Goal: Task Accomplishment & Management: Use online tool/utility

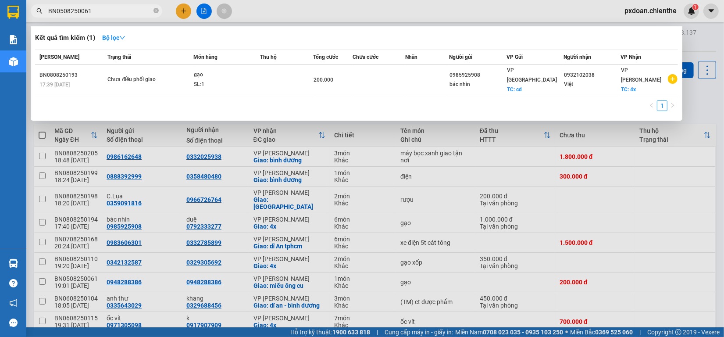
scroll to position [111, 0]
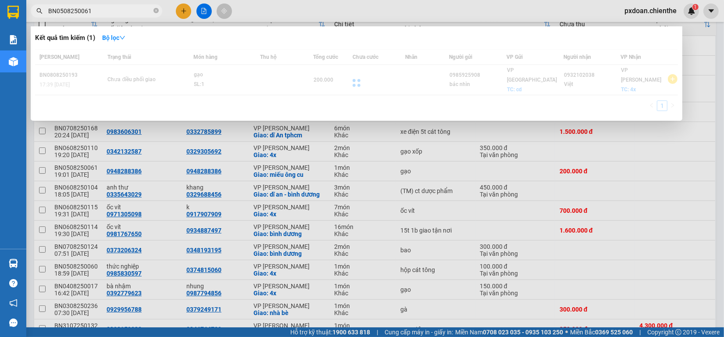
type input "BN0508250061"
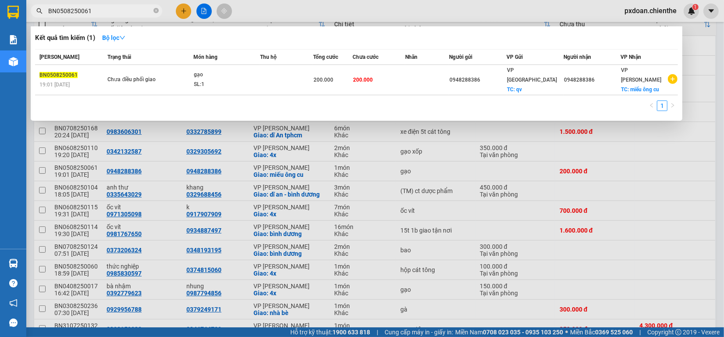
click at [220, 80] on div "SL: 1" at bounding box center [227, 85] width 66 height 10
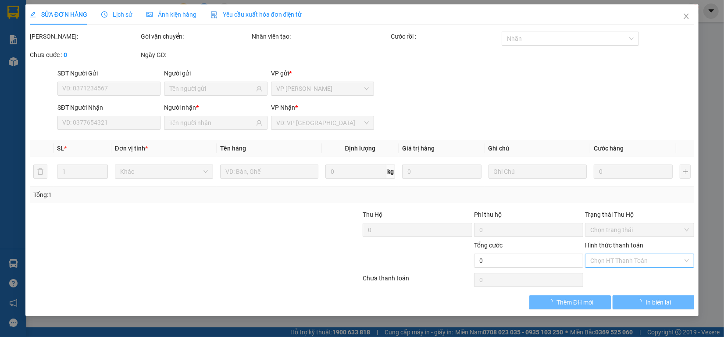
type input "0948288386"
type input "200.000"
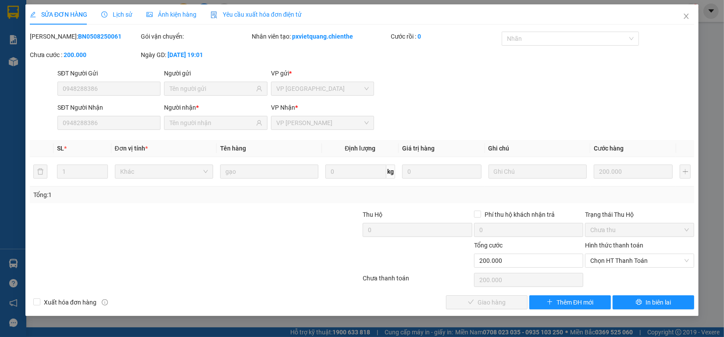
click at [185, 18] on div "Ảnh kiện hàng" at bounding box center [172, 15] width 50 height 10
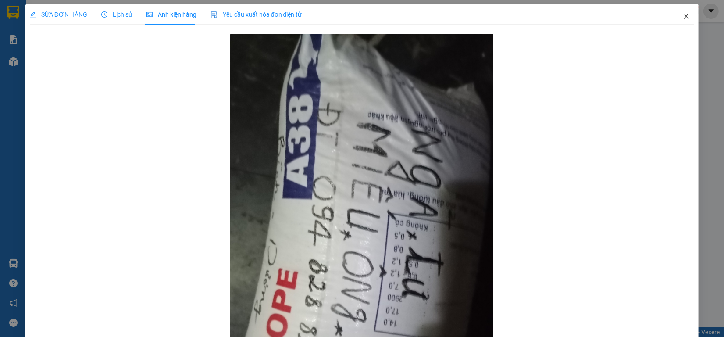
click at [683, 18] on icon "close" at bounding box center [686, 16] width 7 height 7
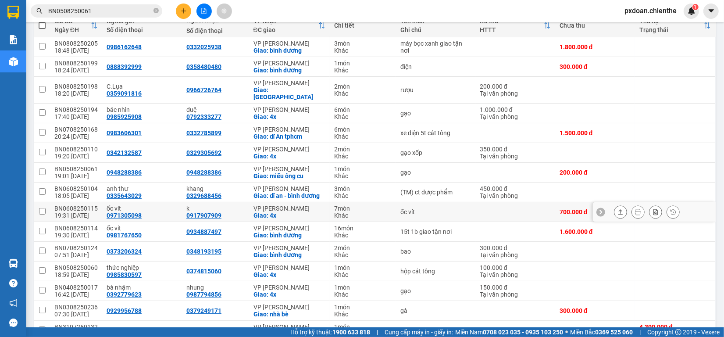
scroll to position [55, 0]
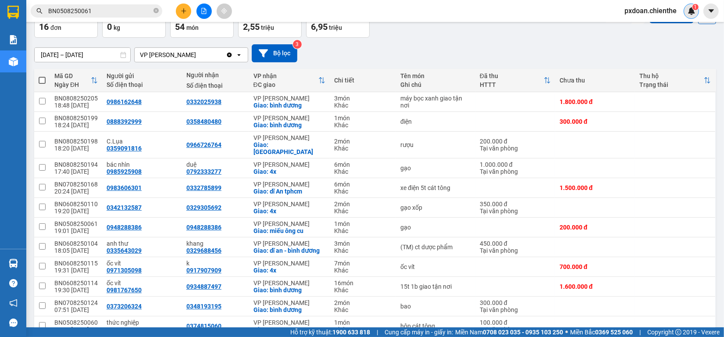
click at [691, 13] on img at bounding box center [692, 11] width 8 height 8
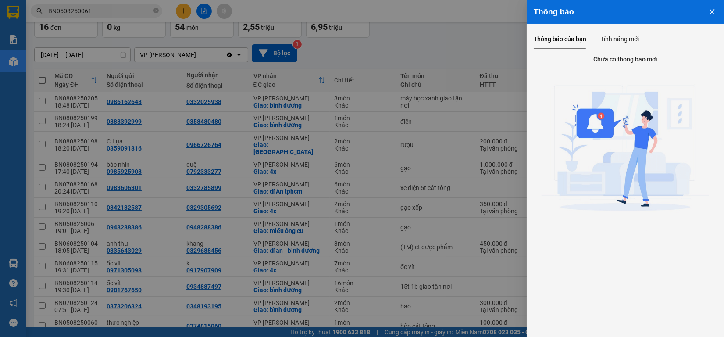
click at [707, 11] on button "Close" at bounding box center [712, 11] width 24 height 22
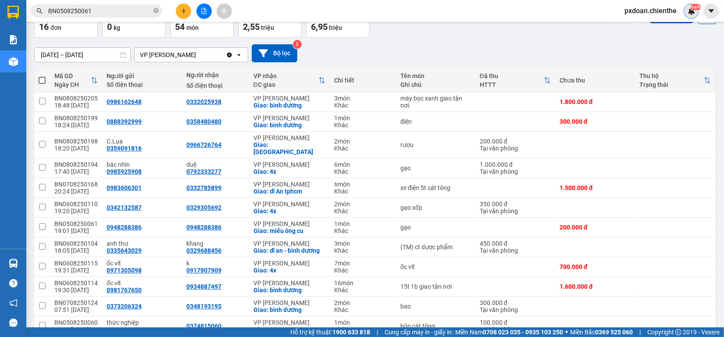
click at [687, 7] on div "NaN" at bounding box center [691, 11] width 15 height 15
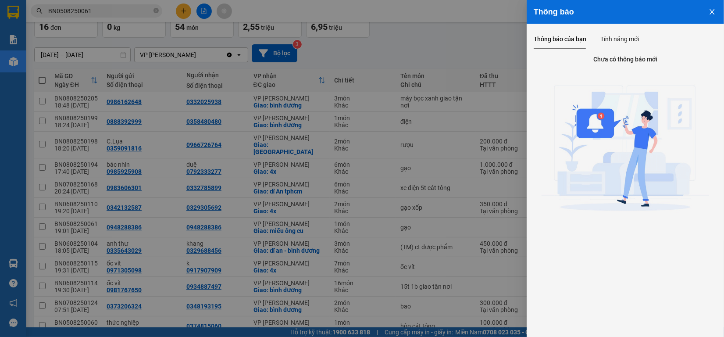
click at [704, 9] on button "Close" at bounding box center [712, 11] width 24 height 22
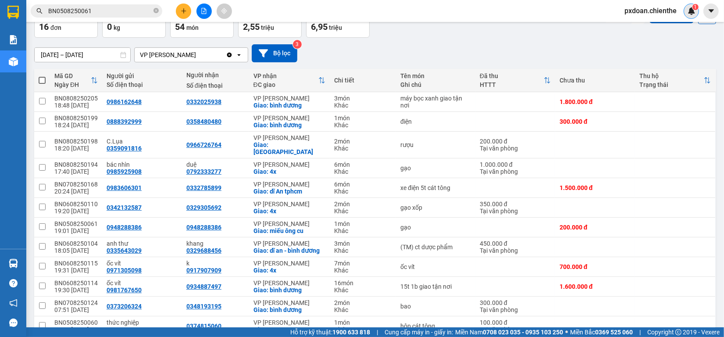
click at [688, 14] on img at bounding box center [692, 11] width 8 height 8
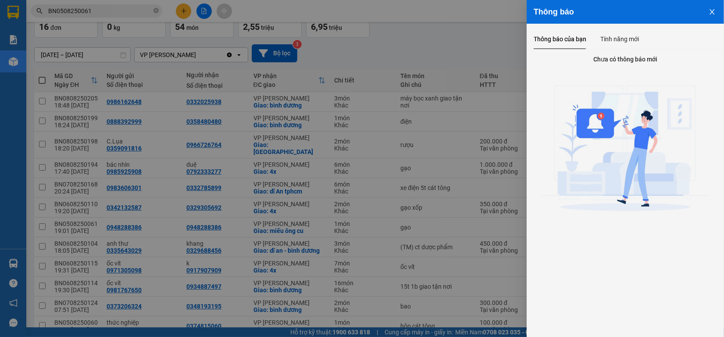
drag, startPoint x: 708, startPoint y: 6, endPoint x: 702, endPoint y: 12, distance: 9.0
click at [708, 7] on button "Close" at bounding box center [712, 11] width 24 height 22
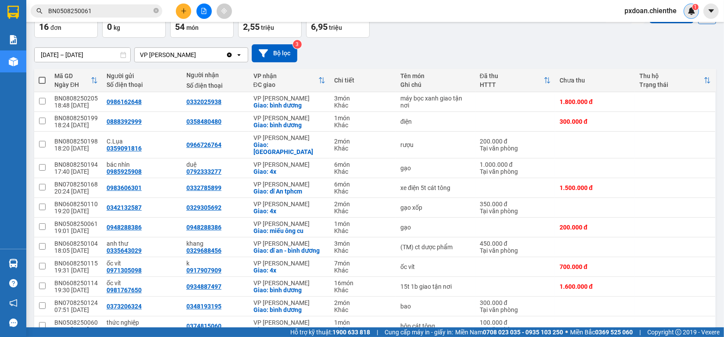
click at [692, 12] on img at bounding box center [692, 11] width 8 height 8
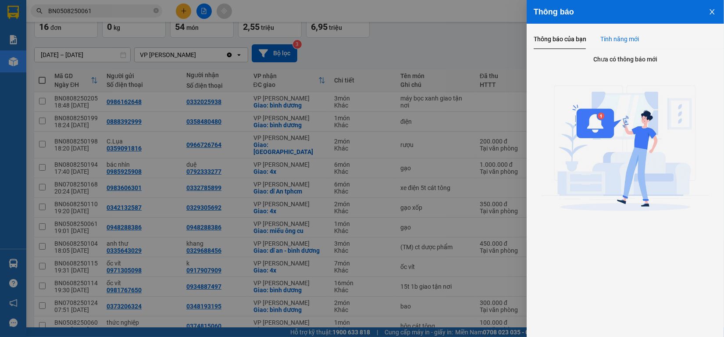
click at [621, 34] on div "Tính năng mới" at bounding box center [619, 39] width 39 height 10
click at [708, 11] on button "Close" at bounding box center [712, 11] width 24 height 22
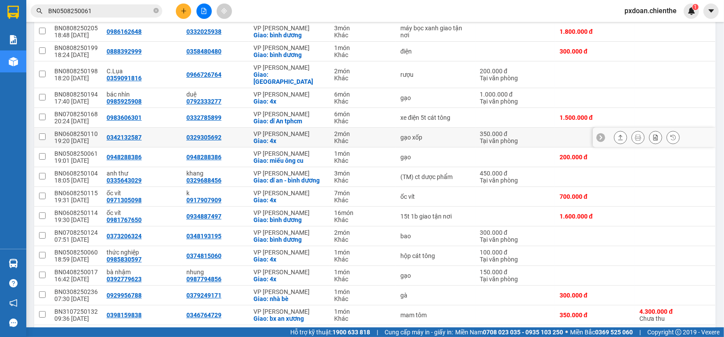
scroll to position [110, 0]
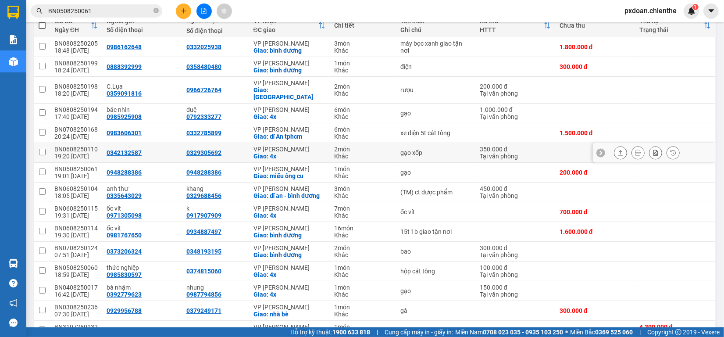
click at [87, 146] on div "BN0608250110" at bounding box center [75, 149] width 43 height 7
checkbox input "false"
copy div "BN0608250110"
click at [104, 11] on input "BN0508250061" at bounding box center [100, 11] width 104 height 10
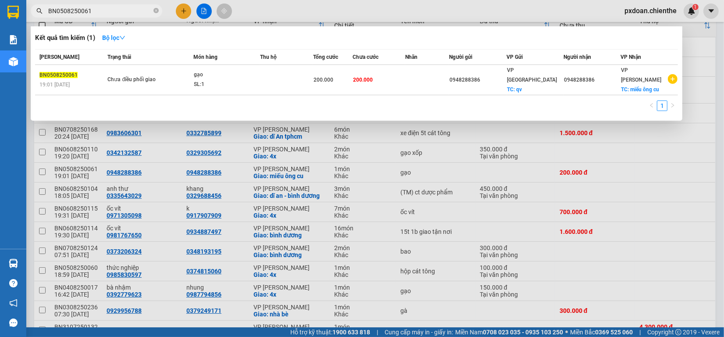
click at [104, 11] on input "BN0508250061" at bounding box center [100, 11] width 104 height 10
paste input "608250110"
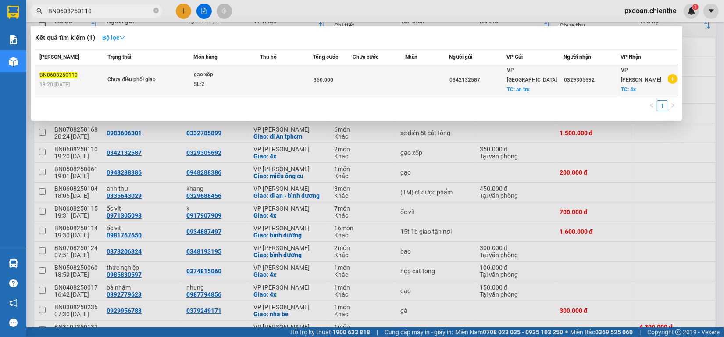
type input "BN0608250110"
click at [181, 75] on span "Chưa điều phối giao" at bounding box center [150, 80] width 86 height 10
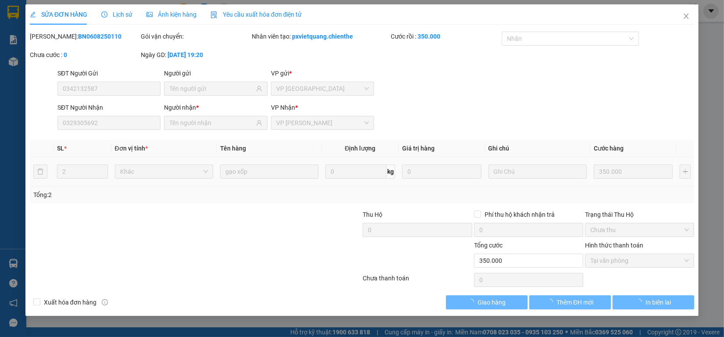
type input "0342132587"
type input "0329305692"
type input "350.000"
type input "0"
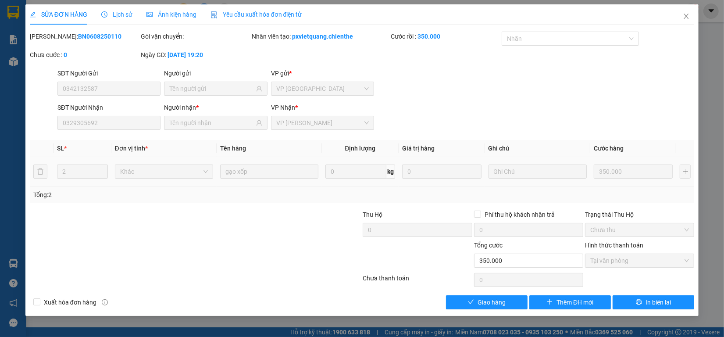
click at [498, 293] on div "Total Paid Fee 350.000 Total UnPaid Fee 0 Cash Collection Total Fee Mã ĐH: BN06…" at bounding box center [362, 171] width 665 height 278
drag, startPoint x: 500, startPoint y: 305, endPoint x: 520, endPoint y: 271, distance: 39.3
click at [500, 306] on span "Giao hàng" at bounding box center [492, 302] width 28 height 10
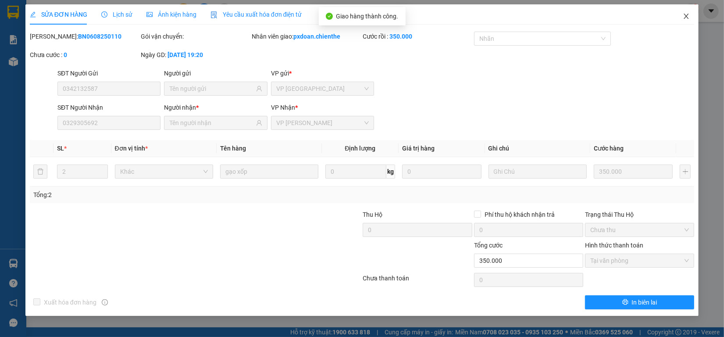
click at [693, 13] on span "Close" at bounding box center [686, 16] width 25 height 25
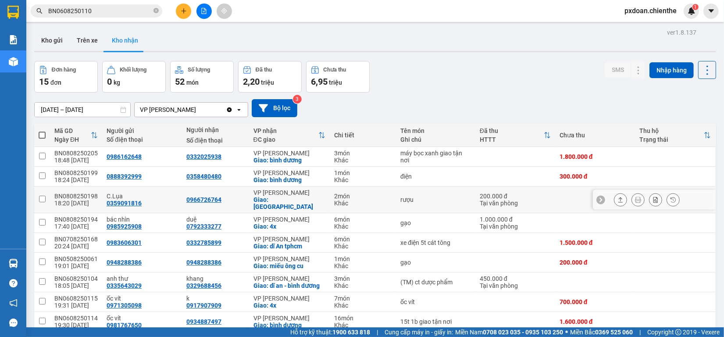
click at [79, 194] on div "BN0808250198" at bounding box center [75, 196] width 43 height 7
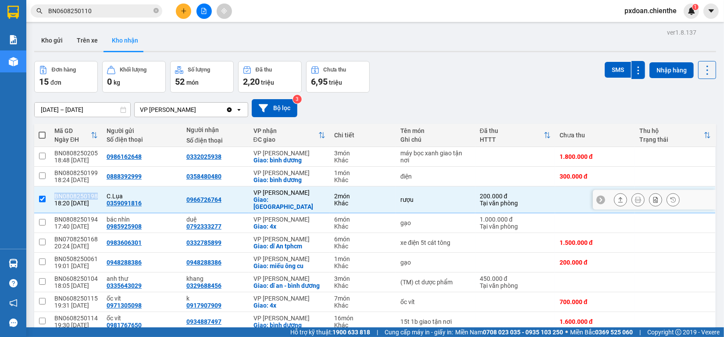
click at [79, 194] on div "BN0808250198" at bounding box center [75, 196] width 43 height 7
checkbox input "false"
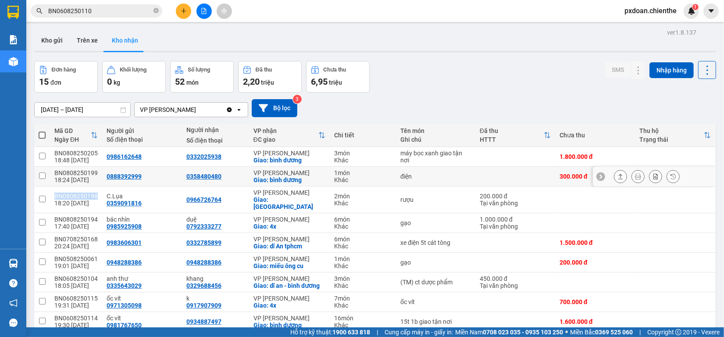
copy div "BN0808250198"
click at [99, 14] on input "BN0608250110" at bounding box center [100, 11] width 104 height 10
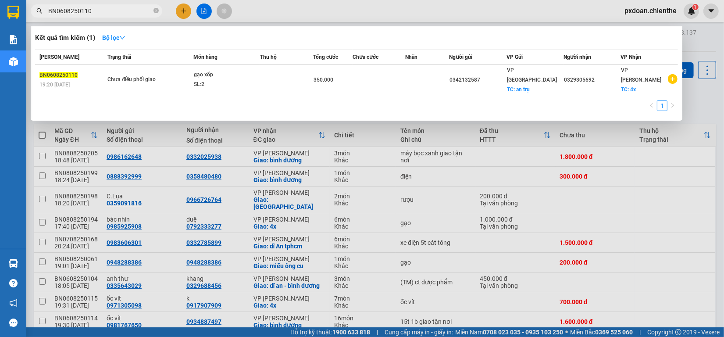
click at [99, 14] on input "BN0608250110" at bounding box center [100, 11] width 104 height 10
paste input "808250198"
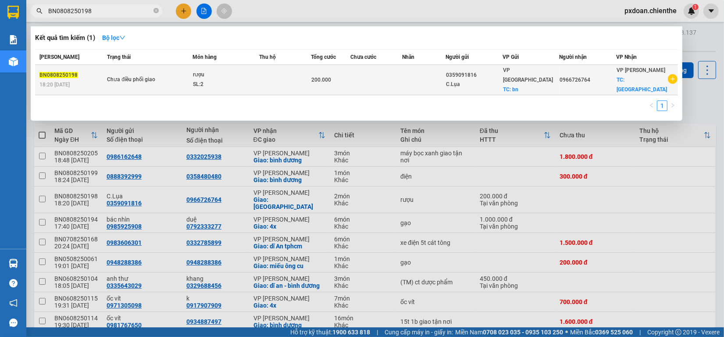
type input "BN0808250198"
click at [235, 80] on div "SL: 2" at bounding box center [226, 85] width 66 height 10
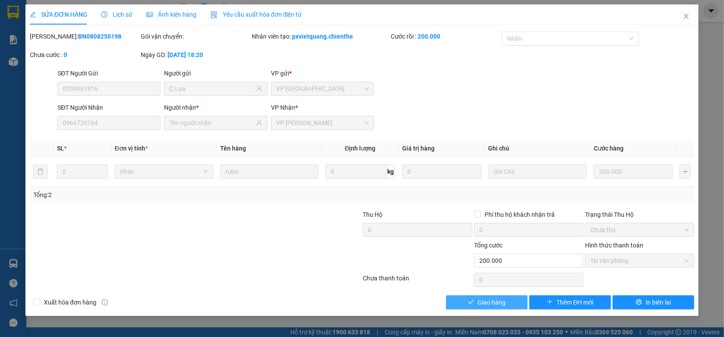
click at [517, 297] on button "Giao hàng" at bounding box center [487, 302] width 82 height 14
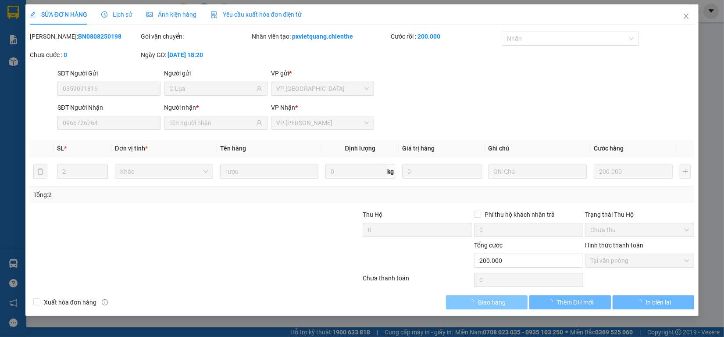
click at [515, 299] on button "Giao hàng" at bounding box center [487, 302] width 82 height 14
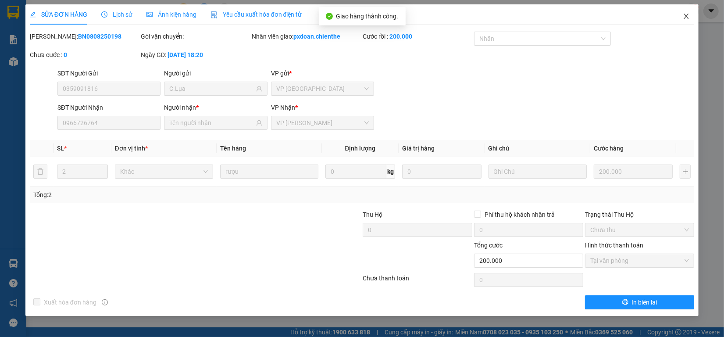
click at [684, 19] on icon "close" at bounding box center [686, 16] width 7 height 7
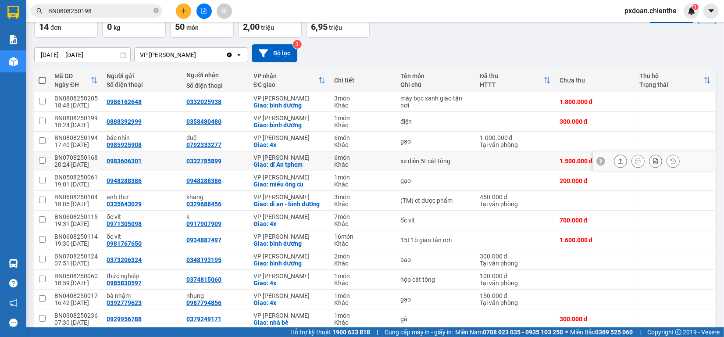
scroll to position [110, 0]
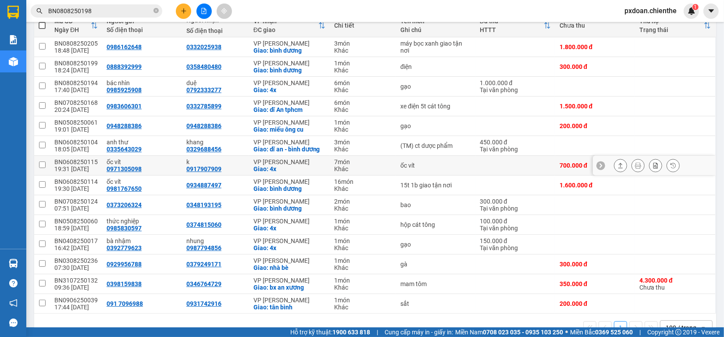
click at [87, 161] on div "BN0608250115" at bounding box center [75, 161] width 43 height 7
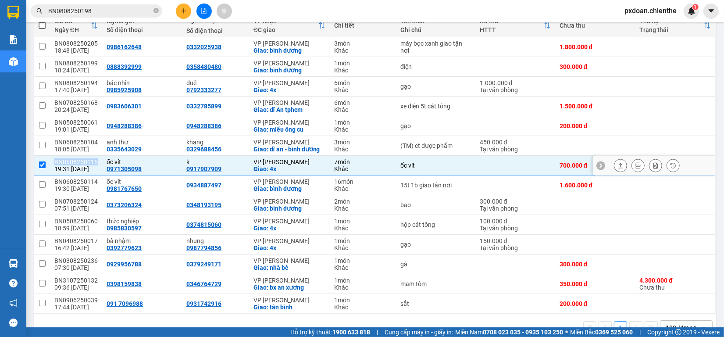
click at [87, 161] on div "BN0608250115" at bounding box center [75, 161] width 43 height 7
checkbox input "false"
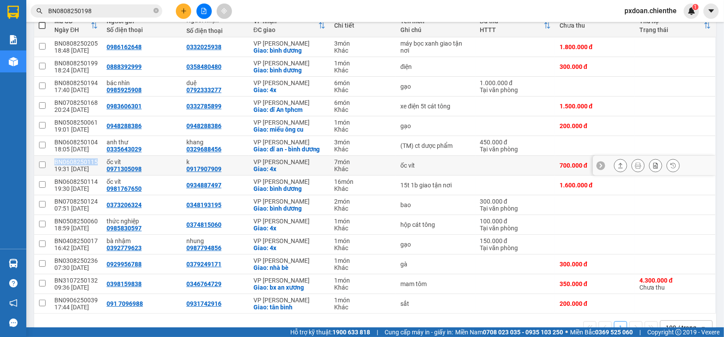
copy div "BN0608250115"
click at [119, 14] on input "BN0808250198" at bounding box center [100, 11] width 104 height 10
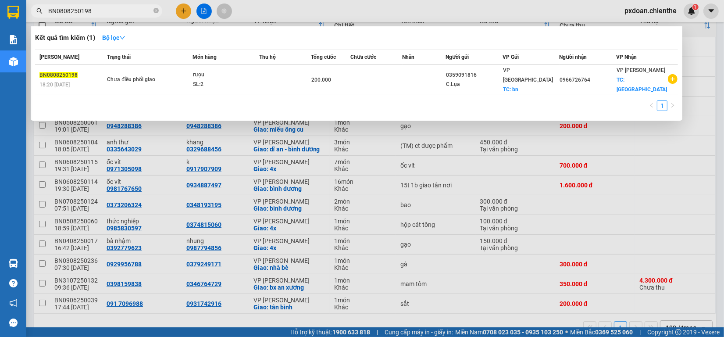
click at [119, 14] on input "BN0808250198" at bounding box center [100, 11] width 104 height 10
type input "v"
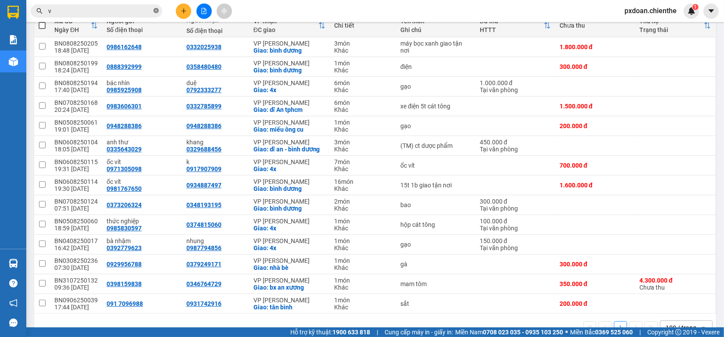
click at [156, 9] on icon "close-circle" at bounding box center [156, 10] width 5 height 5
paste input "BN0608250115"
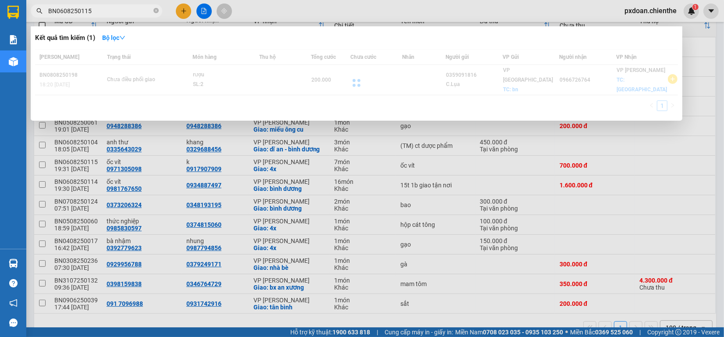
type input "BN0608250115"
click at [201, 77] on div at bounding box center [356, 82] width 643 height 67
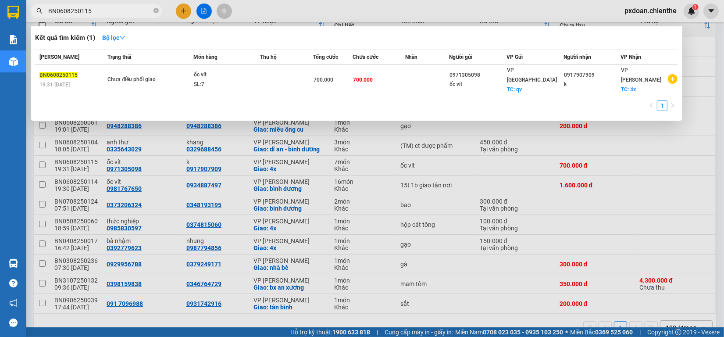
click at [201, 80] on div "SL: 7" at bounding box center [227, 85] width 66 height 10
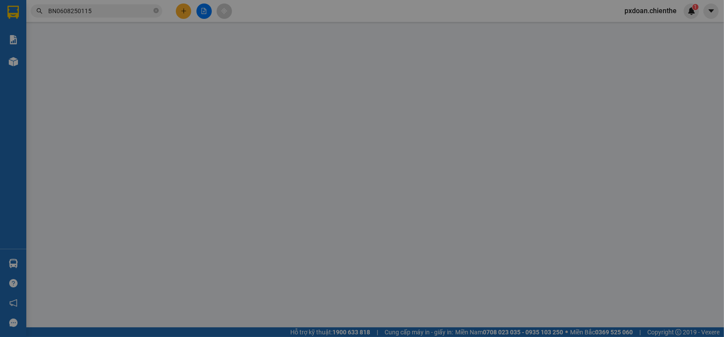
type input "0971305098"
type input "ốc vít"
type input "0917907909"
type input "k"
type input "700.000"
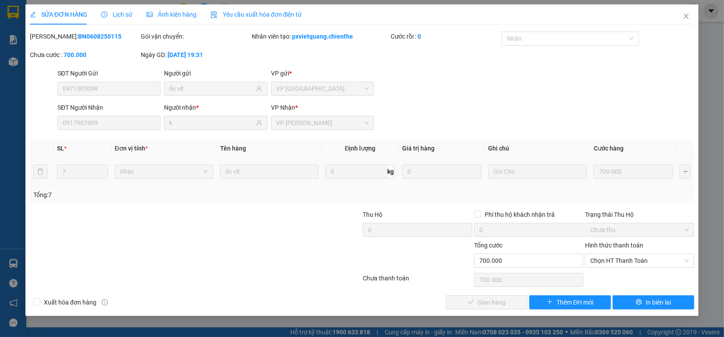
drag, startPoint x: 607, startPoint y: 262, endPoint x: 606, endPoint y: 271, distance: 8.4
click at [607, 264] on span "Chọn HT Thanh Toán" at bounding box center [639, 260] width 99 height 13
click at [604, 277] on div "Tại văn phòng" at bounding box center [639, 279] width 99 height 10
type input "0"
drag, startPoint x: 513, startPoint y: 300, endPoint x: 617, endPoint y: 179, distance: 159.0
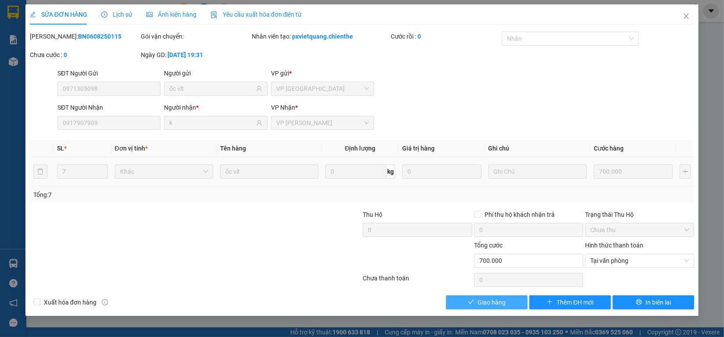
click at [513, 299] on button "Giao hàng" at bounding box center [487, 302] width 82 height 14
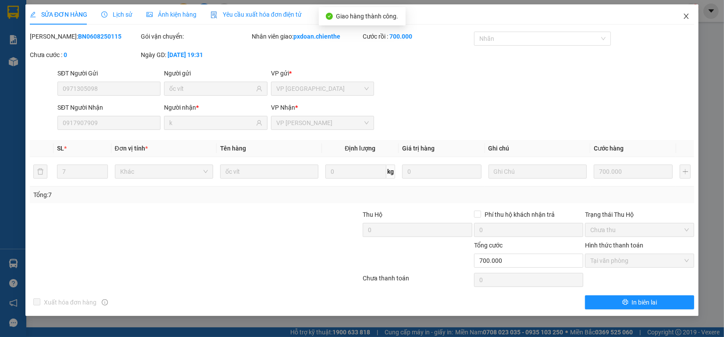
click at [691, 16] on span "Close" at bounding box center [686, 16] width 25 height 25
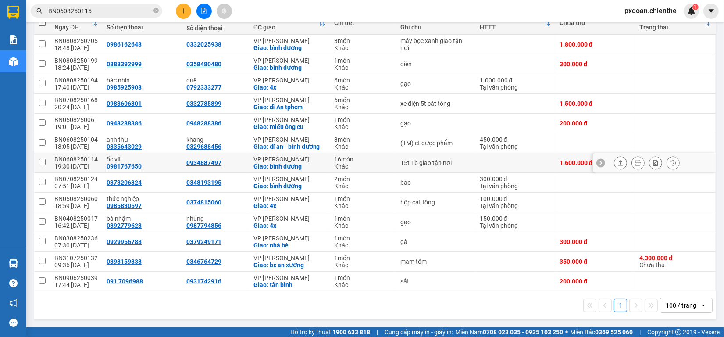
scroll to position [114, 0]
click at [86, 180] on div "BN0708250124" at bounding box center [75, 178] width 43 height 7
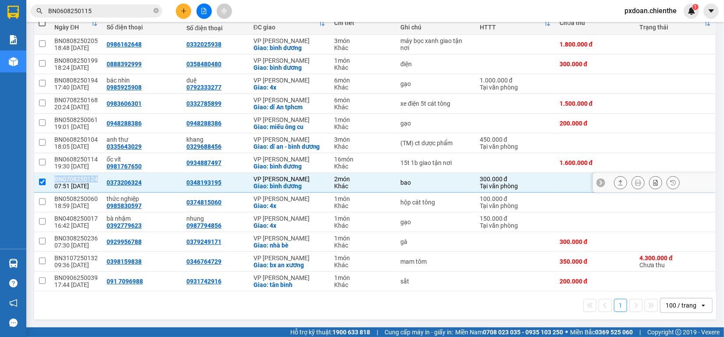
click at [86, 180] on div "BN0708250124" at bounding box center [75, 178] width 43 height 7
checkbox input "false"
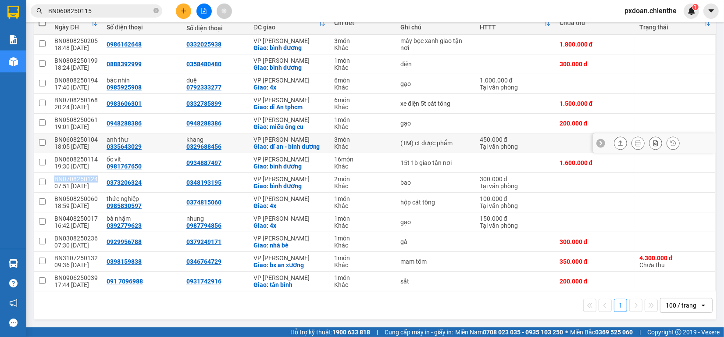
copy div "BN0708250124"
click at [118, 7] on input "BN0608250115" at bounding box center [100, 11] width 104 height 10
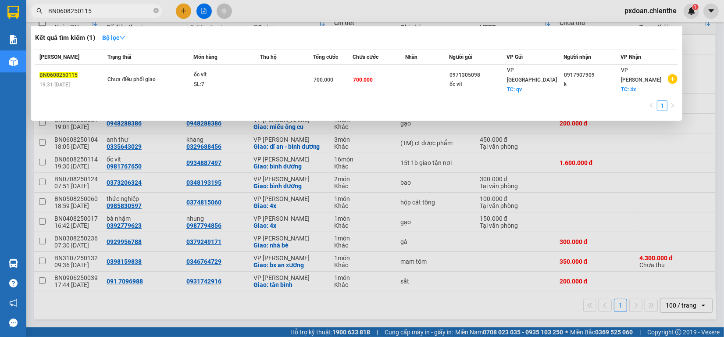
paste input "708250124"
drag, startPoint x: 118, startPoint y: 7, endPoint x: 118, endPoint y: 13, distance: 6.1
click at [118, 8] on input "BN0708250124" at bounding box center [100, 11] width 104 height 10
type input "BN0708250124"
click at [234, 80] on div "SL: 2" at bounding box center [227, 85] width 66 height 10
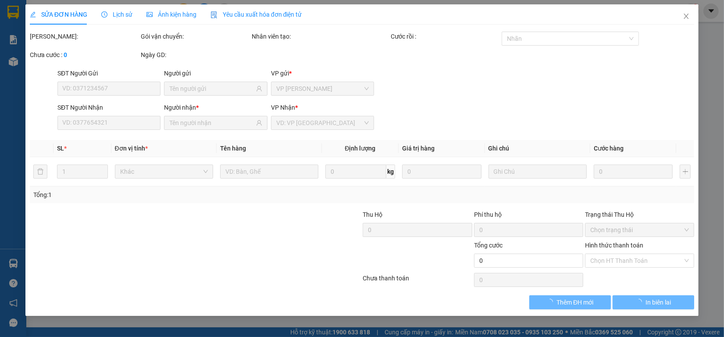
click at [172, 18] on span "Ảnh kiện hàng" at bounding box center [172, 14] width 50 height 7
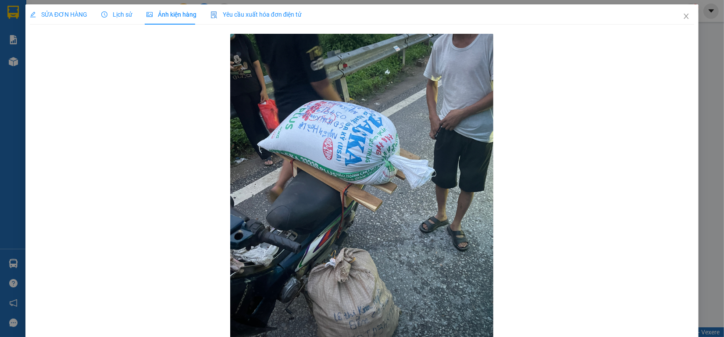
click at [174, 19] on div "Ảnh kiện hàng" at bounding box center [172, 15] width 50 height 10
click at [683, 15] on icon "close" at bounding box center [686, 16] width 7 height 7
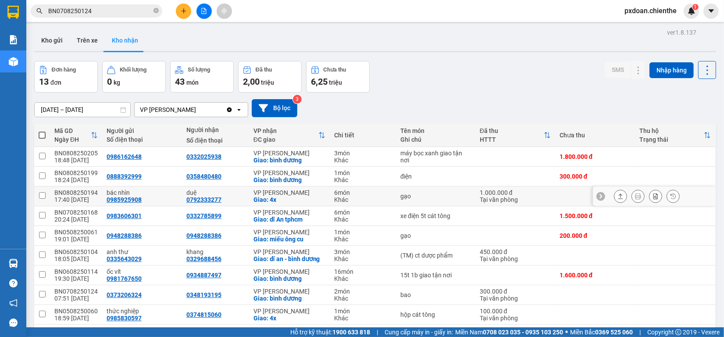
scroll to position [55, 0]
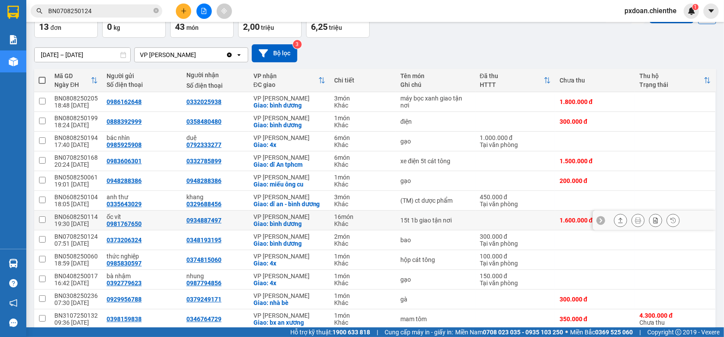
click at [87, 215] on div "BN0608250114" at bounding box center [75, 216] width 43 height 7
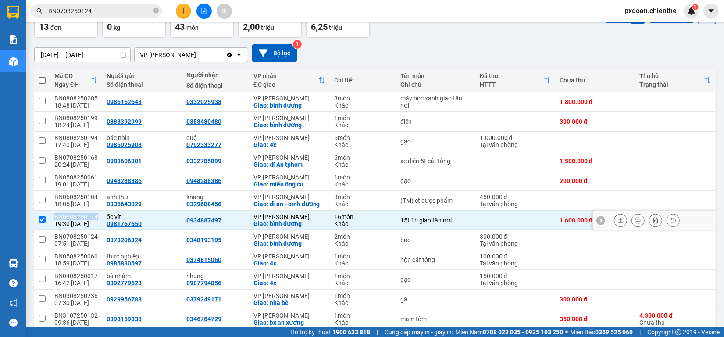
click at [87, 215] on div "BN0608250114" at bounding box center [75, 216] width 43 height 7
checkbox input "false"
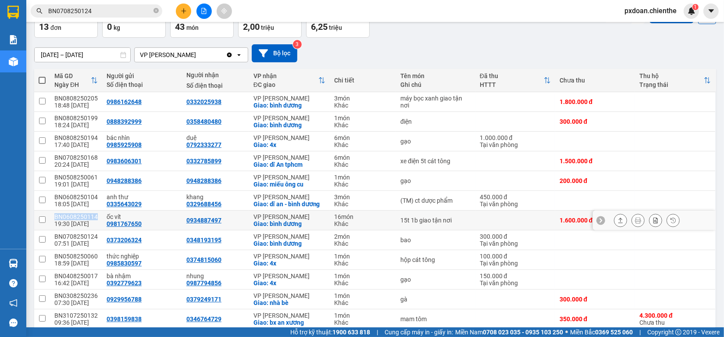
copy div "BN0608250114"
click at [104, 11] on input "BN0708250124" at bounding box center [100, 11] width 104 height 10
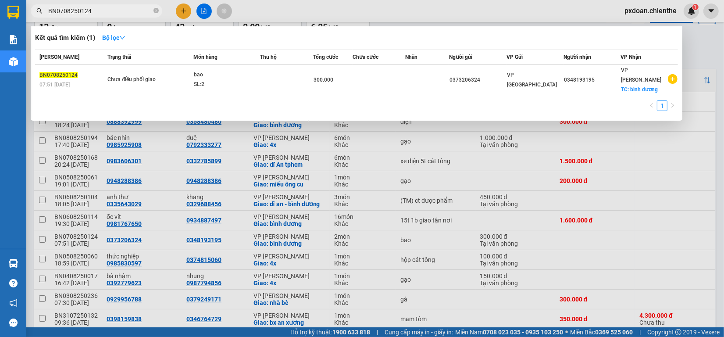
paste input "60825011"
click at [104, 11] on input "BN0608250114" at bounding box center [100, 11] width 104 height 10
type input "BN0608250114"
click at [237, 74] on div "15t 1b giao tận nơi" at bounding box center [227, 75] width 66 height 10
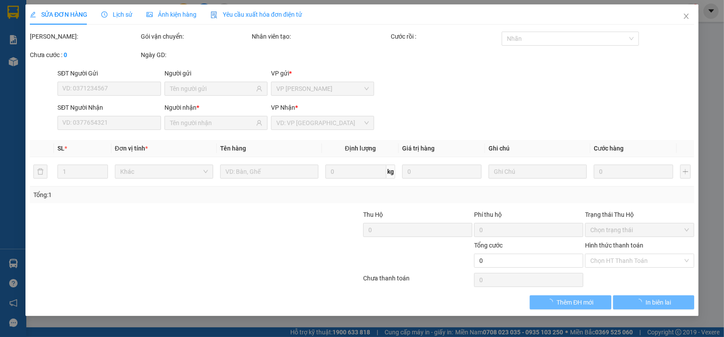
type input "0981767650"
type input "ốc vít"
type input "0934887497"
type input "1.600.000"
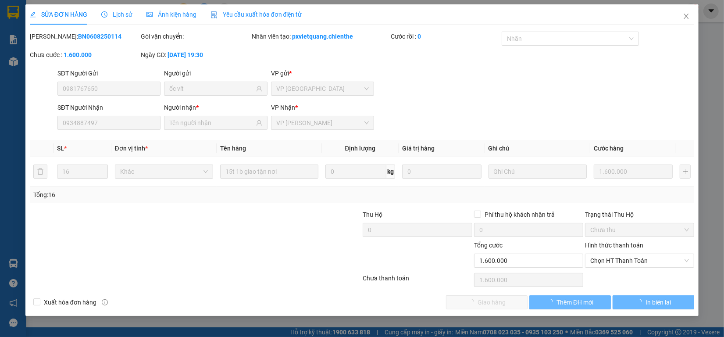
click at [159, 14] on span "Ảnh kiện hàng" at bounding box center [172, 14] width 50 height 7
